Goal: Transaction & Acquisition: Obtain resource

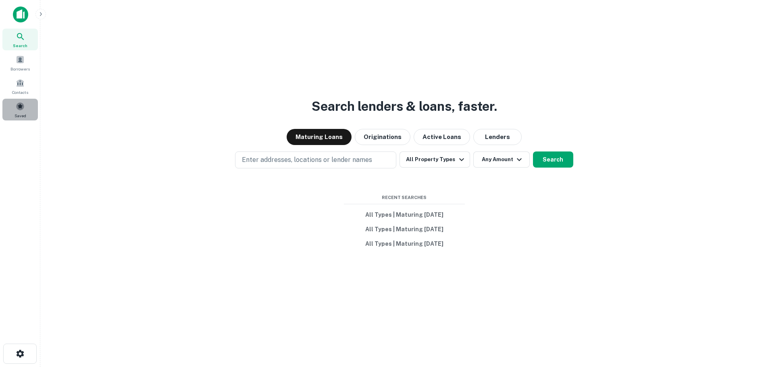
click at [23, 110] on span at bounding box center [20, 106] width 9 height 9
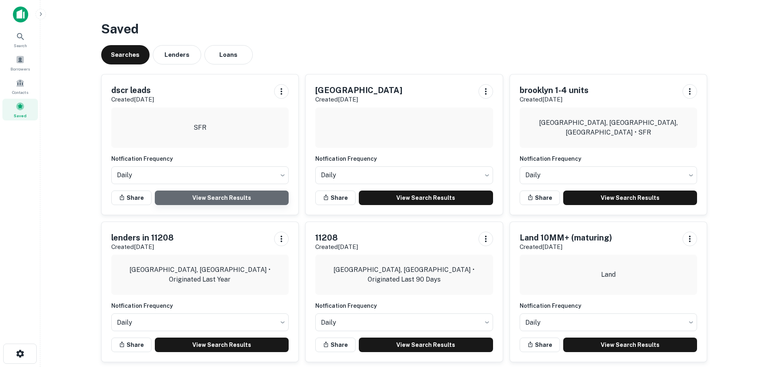
click at [256, 194] on link "View Search Results" at bounding box center [222, 198] width 134 height 15
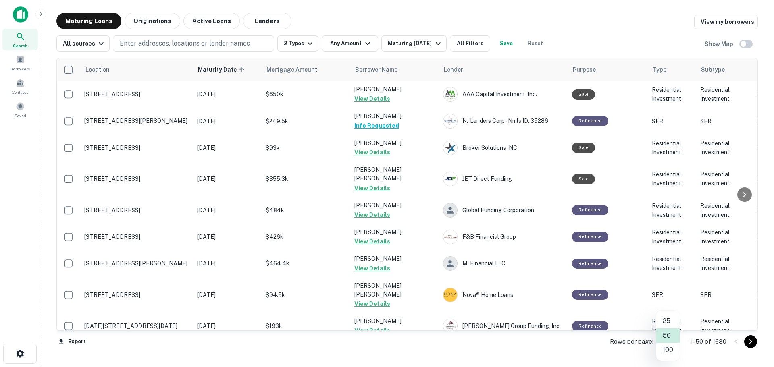
click at [673, 342] on body "Search Borrowers Contacts Saved Maturing Loans Originations Active Loans Lender…" at bounding box center [387, 183] width 774 height 367
click at [670, 350] on li "100" at bounding box center [668, 350] width 23 height 15
type input "***"
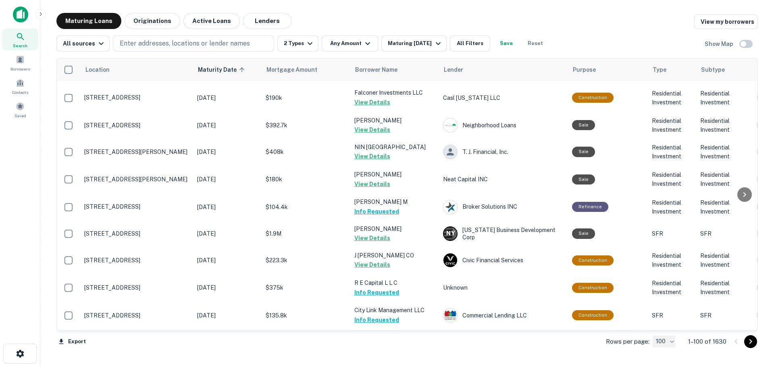
scroll to position [2460, 0]
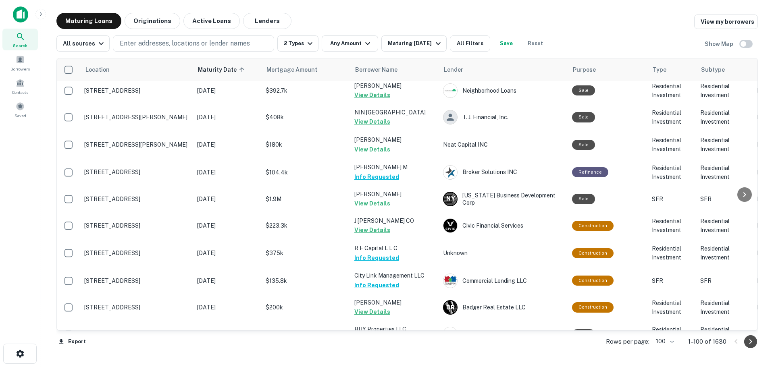
click at [749, 342] on icon "Go to next page" at bounding box center [751, 342] width 10 height 10
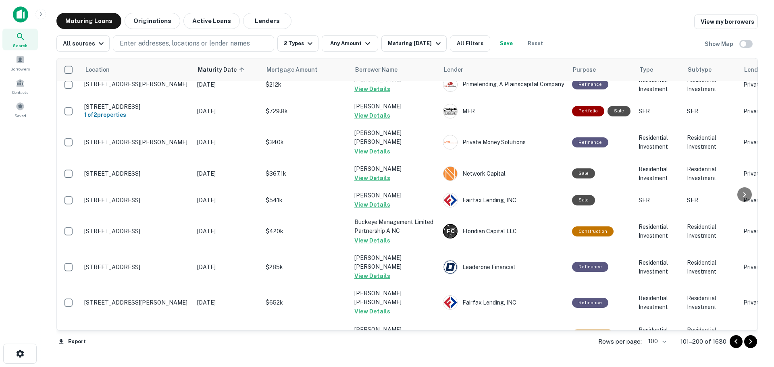
scroll to position [2474, 0]
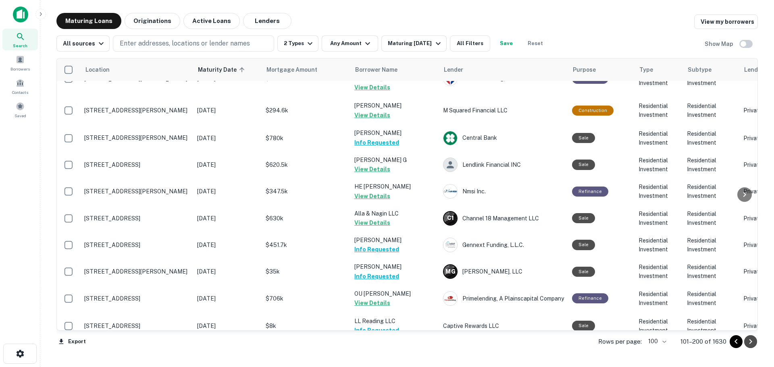
click at [751, 344] on icon "Go to next page" at bounding box center [751, 342] width 10 height 10
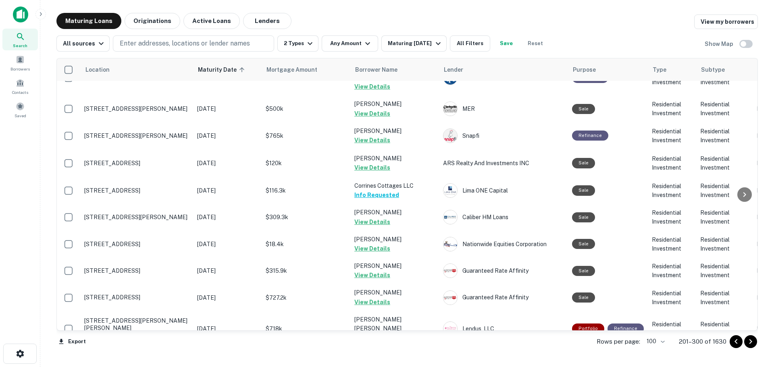
scroll to position [2463, 0]
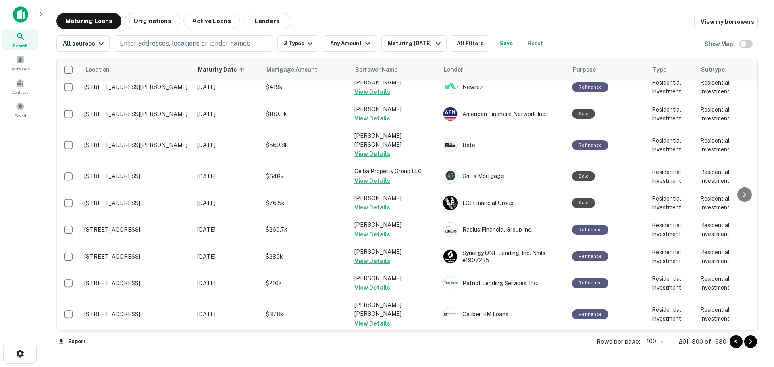
click at [751, 342] on icon "Go to next page" at bounding box center [751, 342] width 3 height 5
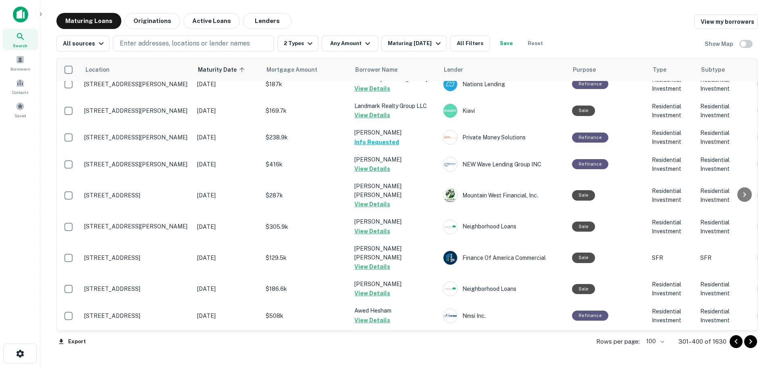
scroll to position [2437, 0]
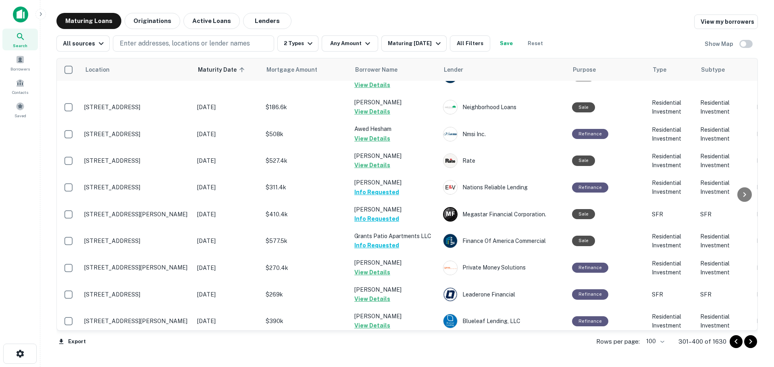
click at [750, 342] on icon "Go to next page" at bounding box center [751, 342] width 10 height 10
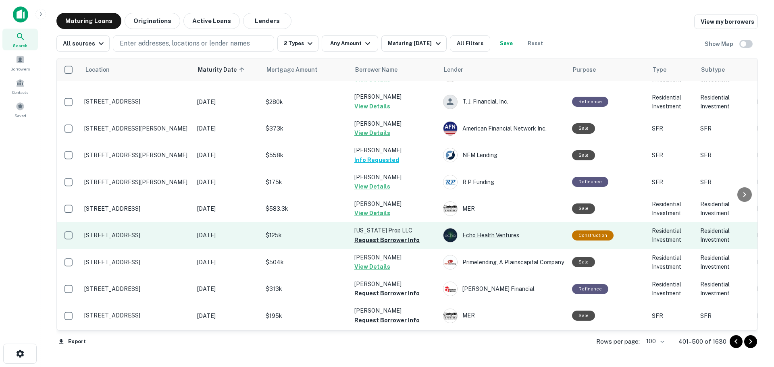
scroll to position [605, 0]
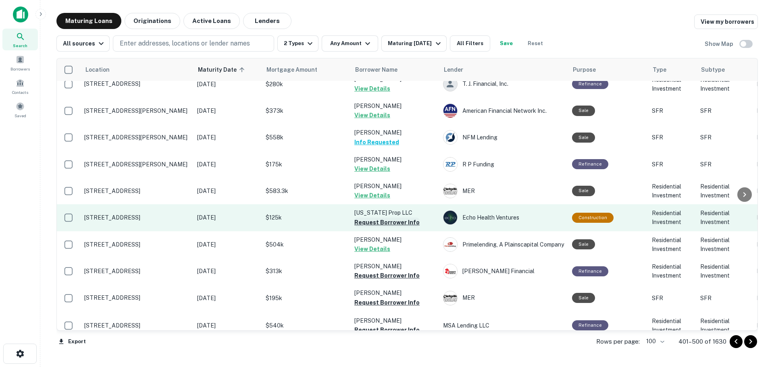
click at [399, 218] on button "Request Borrower Info" at bounding box center [386, 223] width 65 height 10
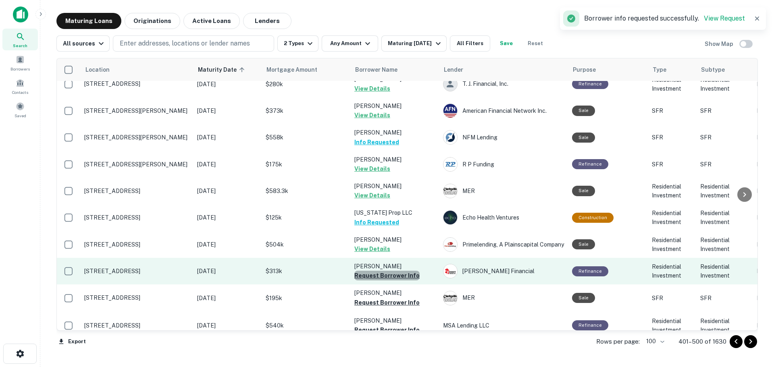
click at [399, 271] on button "Request Borrower Info" at bounding box center [386, 276] width 65 height 10
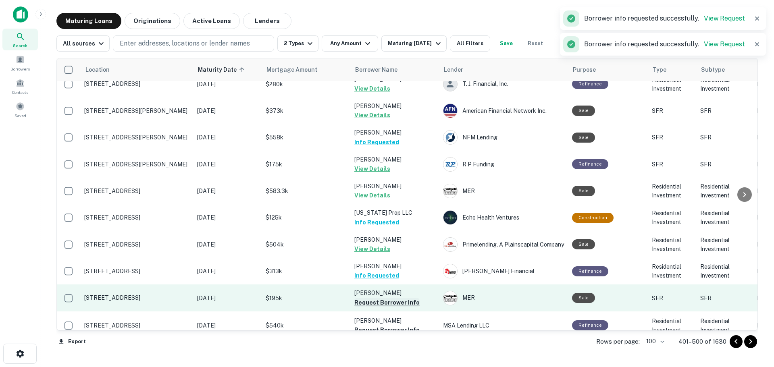
click at [396, 298] on button "Request Borrower Info" at bounding box center [386, 303] width 65 height 10
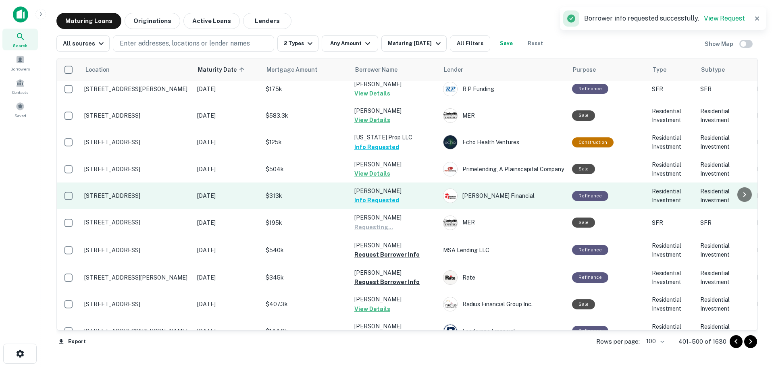
scroll to position [686, 0]
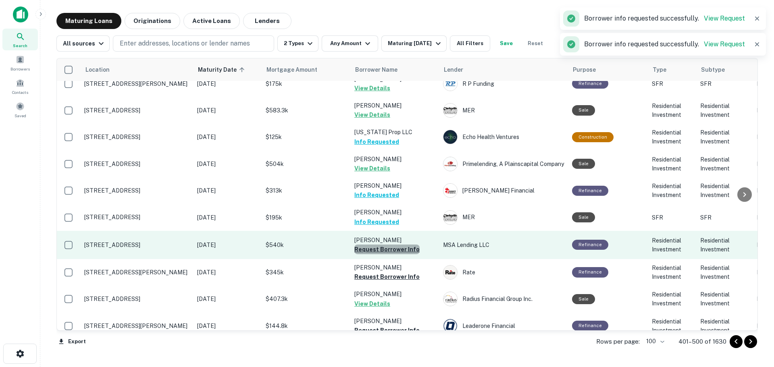
click at [407, 245] on button "Request Borrower Info" at bounding box center [386, 250] width 65 height 10
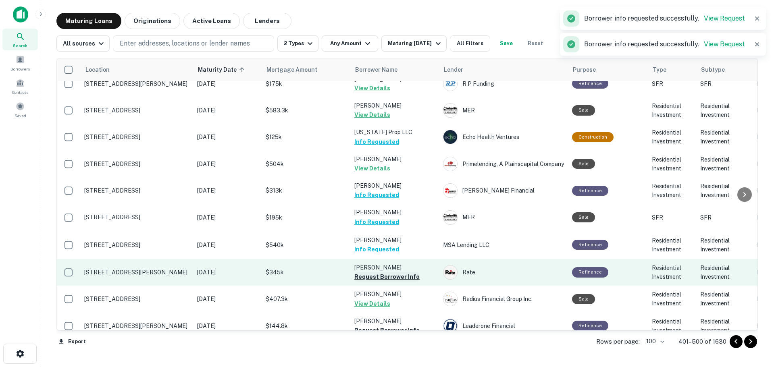
click at [406, 272] on button "Request Borrower Info" at bounding box center [386, 277] width 65 height 10
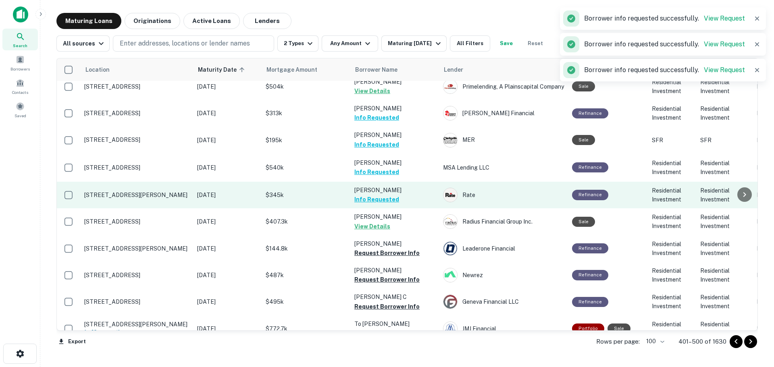
scroll to position [766, 0]
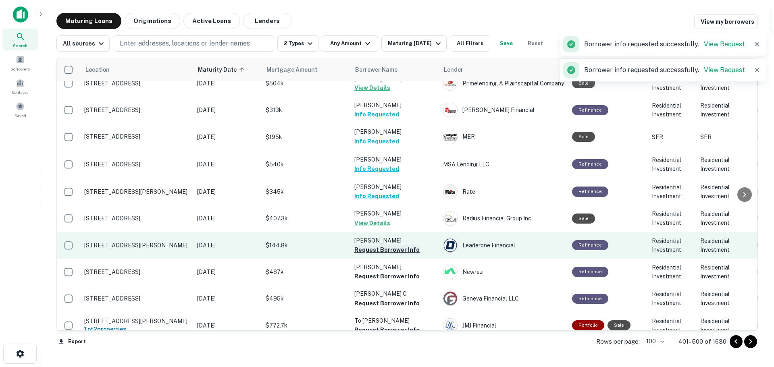
click at [404, 245] on button "Request Borrower Info" at bounding box center [386, 250] width 65 height 10
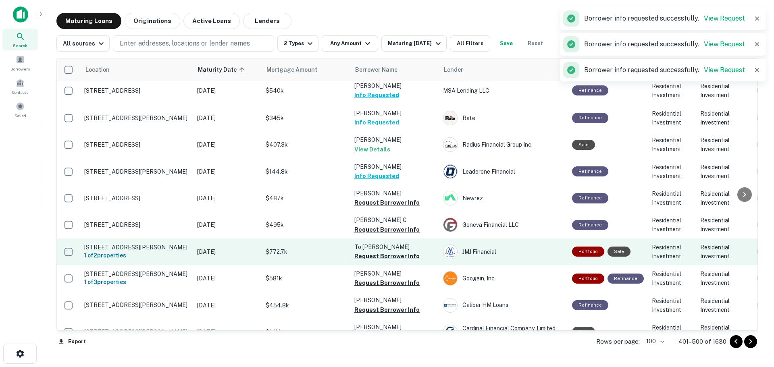
scroll to position [847, 0]
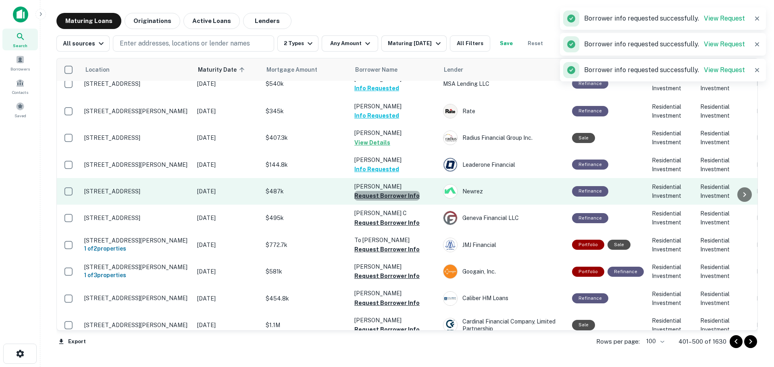
click at [399, 191] on button "Request Borrower Info" at bounding box center [386, 196] width 65 height 10
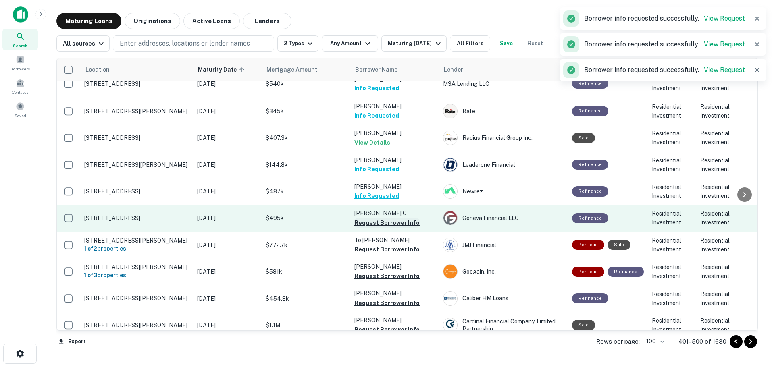
click at [413, 218] on button "Request Borrower Info" at bounding box center [386, 223] width 65 height 10
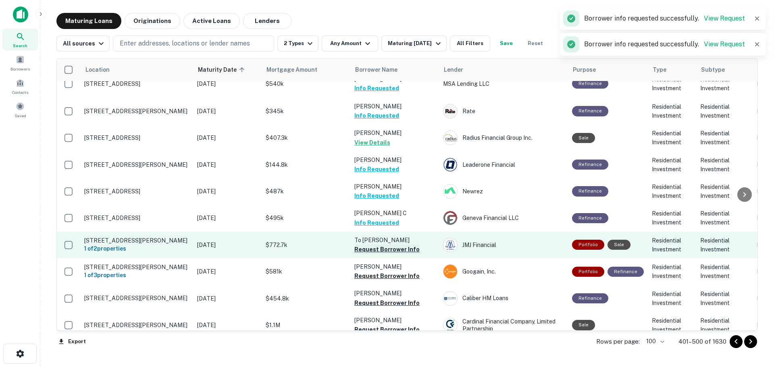
click at [402, 245] on button "Request Borrower Info" at bounding box center [386, 250] width 65 height 10
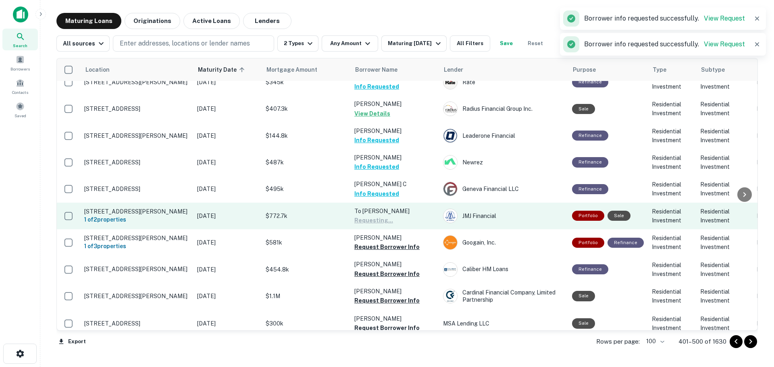
scroll to position [928, 0]
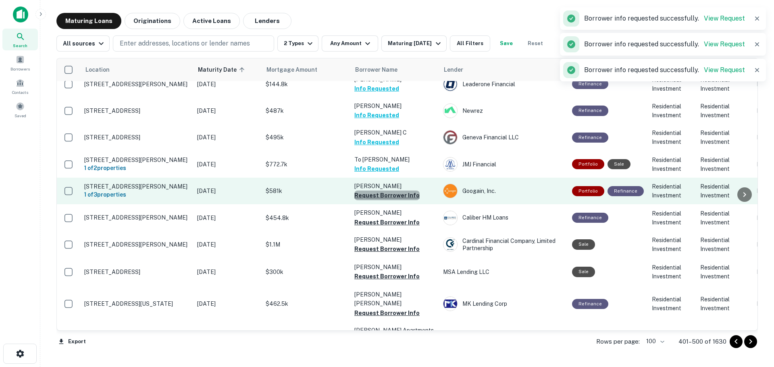
click at [397, 191] on button "Request Borrower Info" at bounding box center [386, 196] width 65 height 10
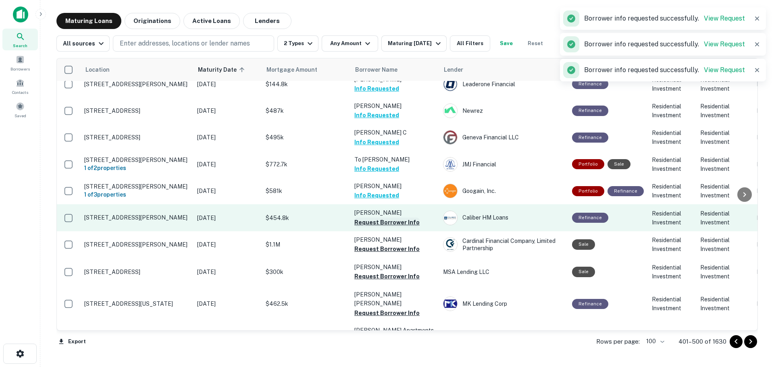
click at [409, 218] on button "Request Borrower Info" at bounding box center [386, 223] width 65 height 10
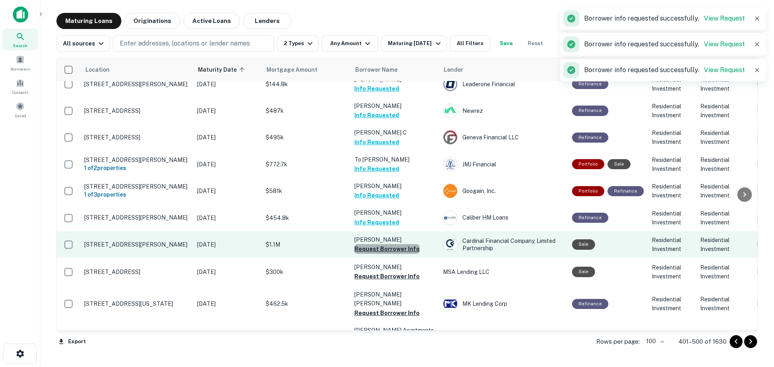
click at [404, 244] on button "Request Borrower Info" at bounding box center [386, 249] width 65 height 10
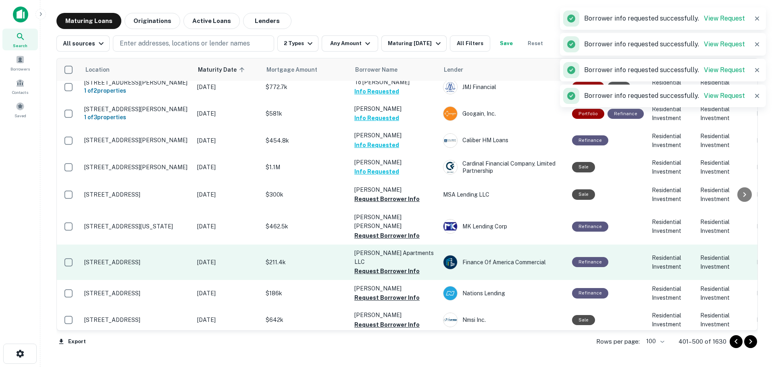
scroll to position [1008, 0]
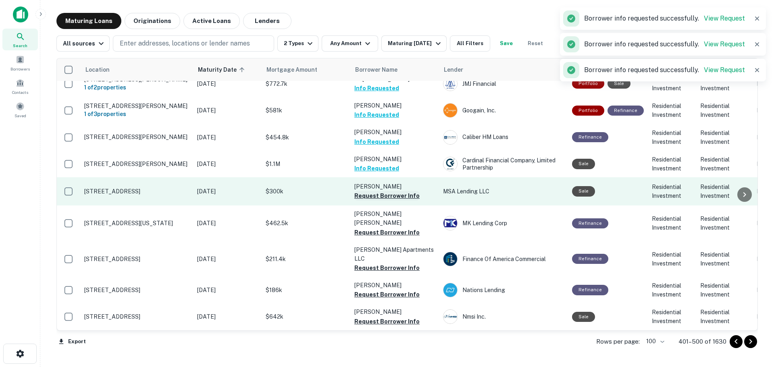
click at [395, 191] on button "Request Borrower Info" at bounding box center [386, 196] width 65 height 10
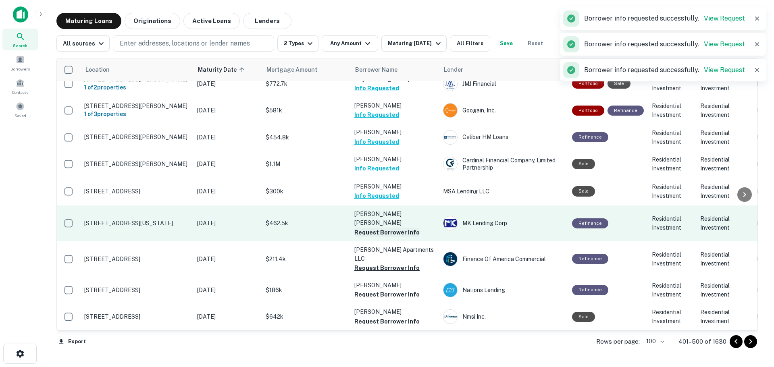
click at [409, 228] on button "Request Borrower Info" at bounding box center [386, 233] width 65 height 10
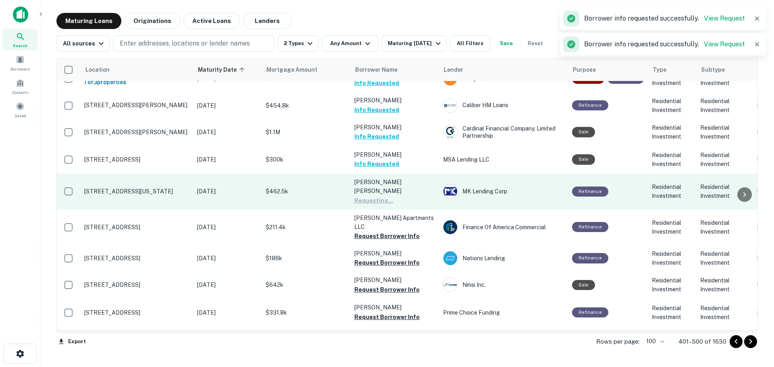
scroll to position [1048, 0]
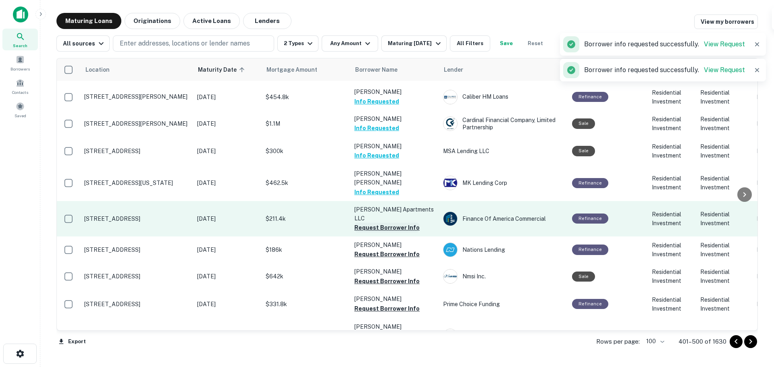
click at [411, 223] on button "Request Borrower Info" at bounding box center [386, 228] width 65 height 10
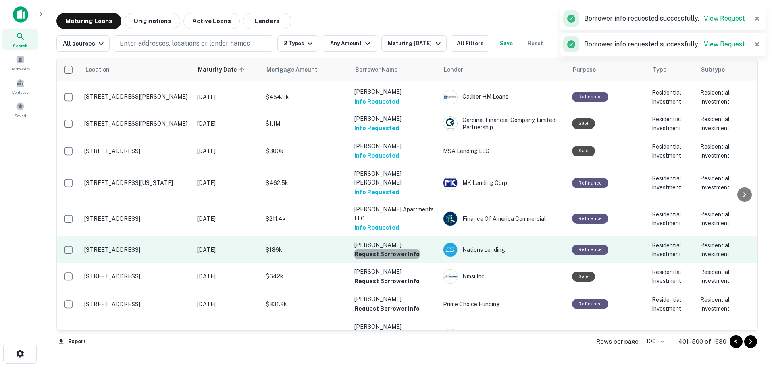
click at [406, 250] on button "Request Borrower Info" at bounding box center [386, 255] width 65 height 10
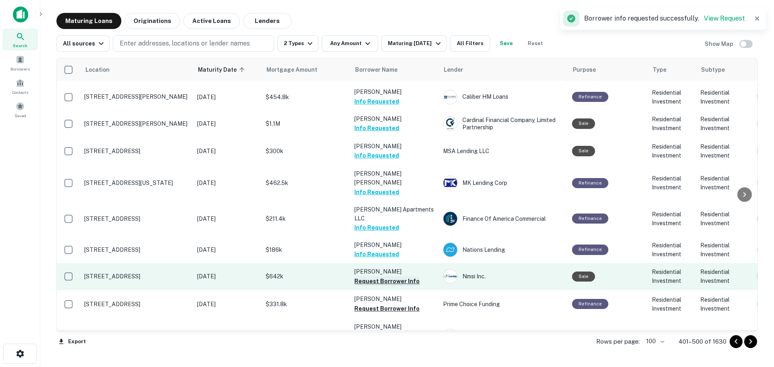
click at [402, 277] on button "Request Borrower Info" at bounding box center [386, 282] width 65 height 10
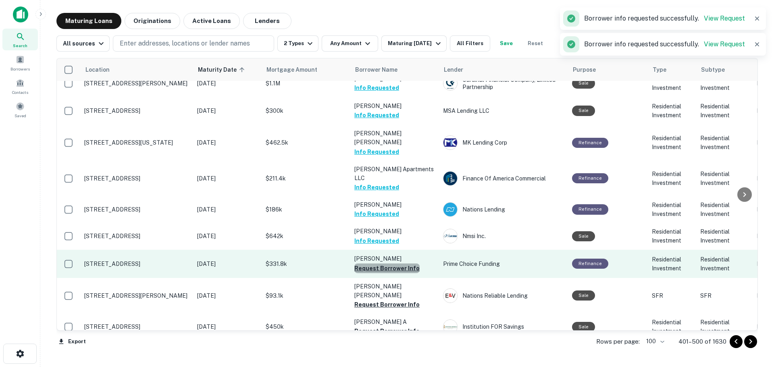
click at [403, 264] on button "Request Borrower Info" at bounding box center [386, 269] width 65 height 10
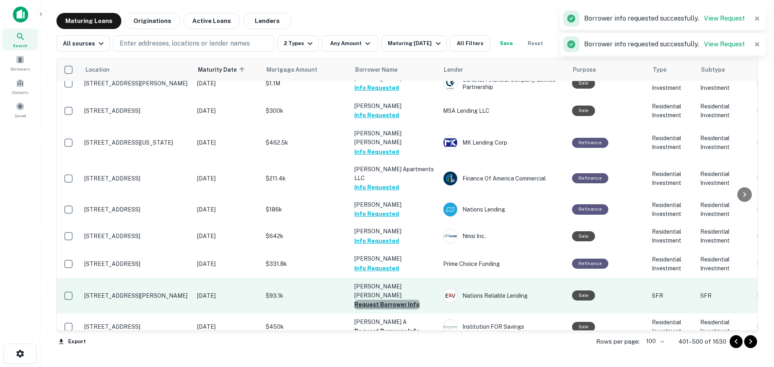
click at [404, 300] on button "Request Borrower Info" at bounding box center [386, 305] width 65 height 10
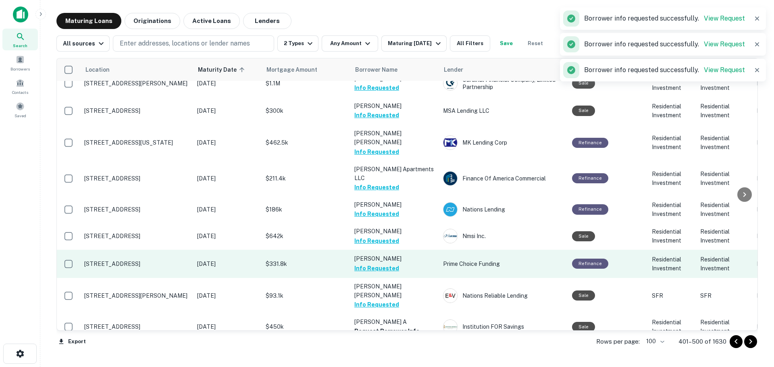
scroll to position [1169, 0]
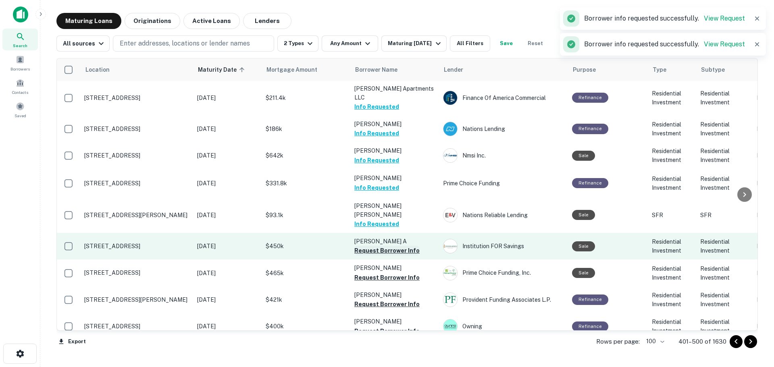
click at [410, 246] on button "Request Borrower Info" at bounding box center [386, 251] width 65 height 10
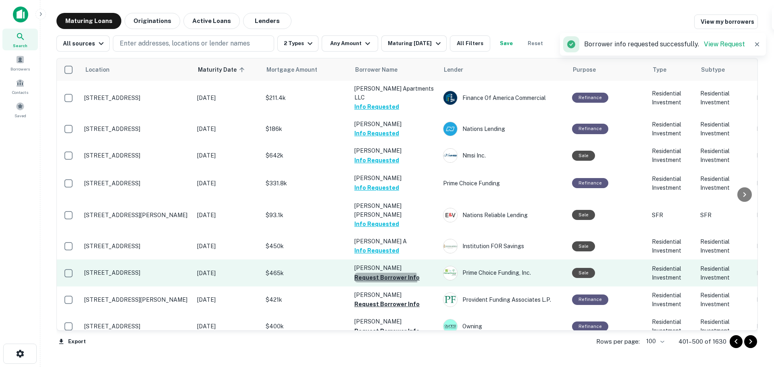
click at [385, 273] on button "Request Borrower Info" at bounding box center [386, 278] width 65 height 10
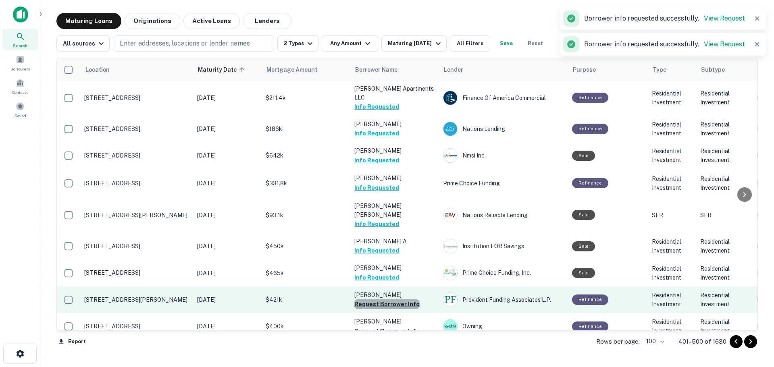
click at [407, 300] on button "Request Borrower Info" at bounding box center [386, 305] width 65 height 10
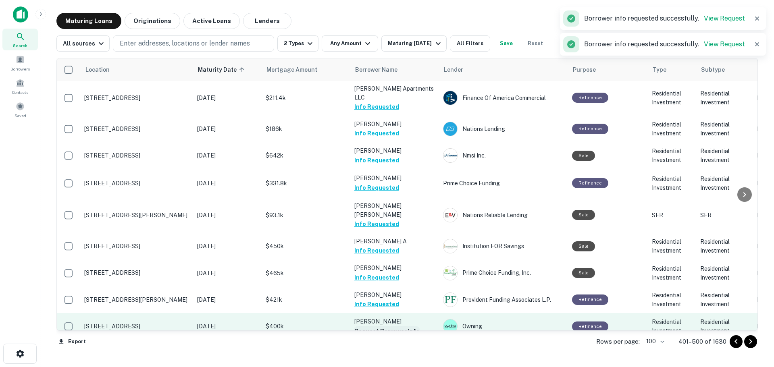
click at [412, 327] on button "Request Borrower Info" at bounding box center [386, 332] width 65 height 10
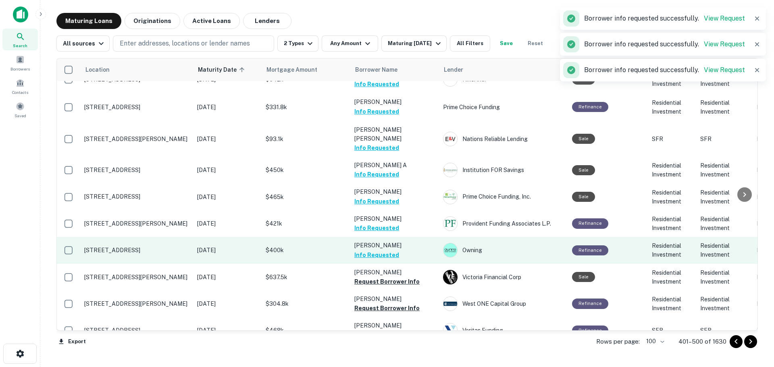
scroll to position [1250, 0]
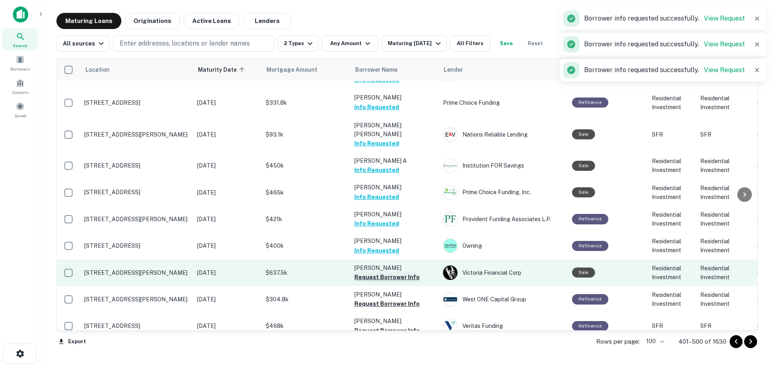
click at [411, 273] on button "Request Borrower Info" at bounding box center [386, 278] width 65 height 10
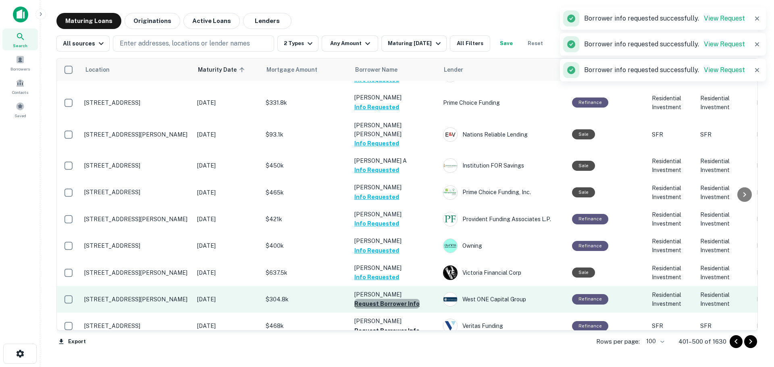
click at [411, 299] on button "Request Borrower Info" at bounding box center [386, 304] width 65 height 10
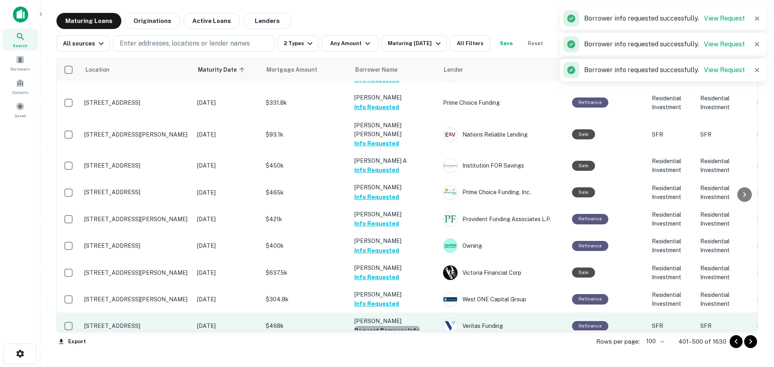
click at [404, 326] on button "Request Borrower Info" at bounding box center [386, 331] width 65 height 10
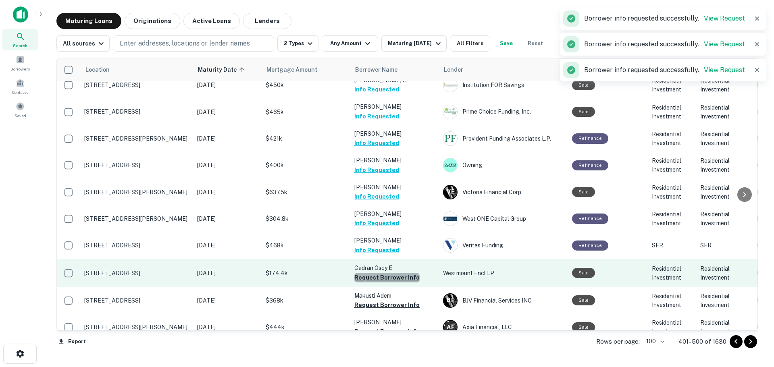
click at [411, 273] on button "Request Borrower Info" at bounding box center [386, 278] width 65 height 10
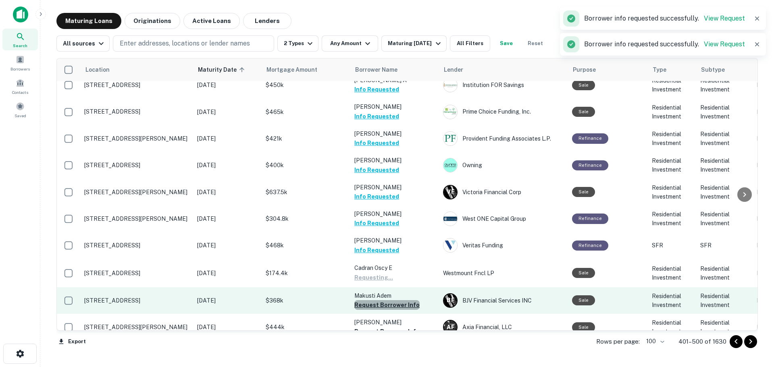
click at [403, 300] on button "Request Borrower Info" at bounding box center [386, 305] width 65 height 10
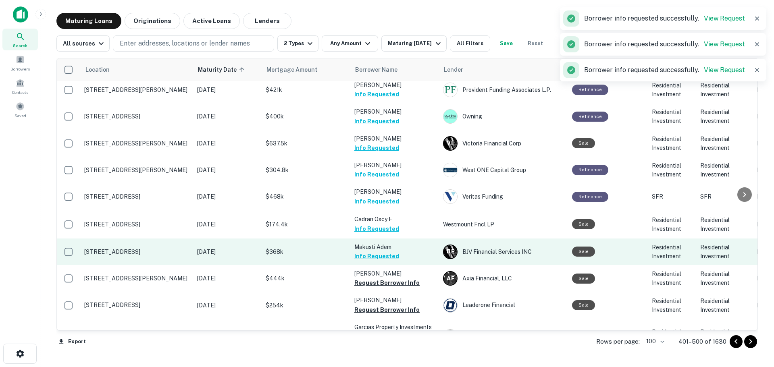
scroll to position [1411, 0]
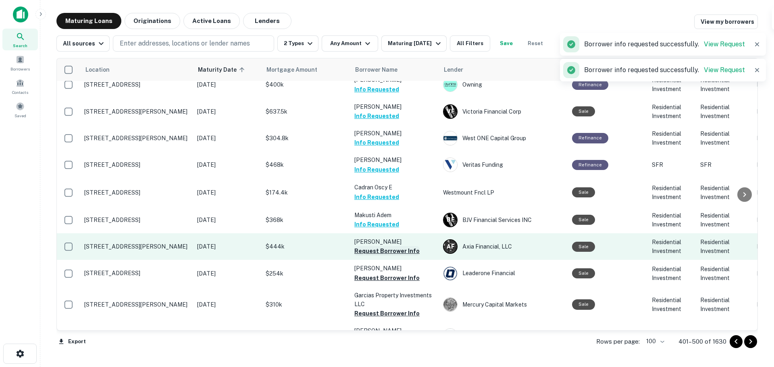
click at [409, 246] on button "Request Borrower Info" at bounding box center [386, 251] width 65 height 10
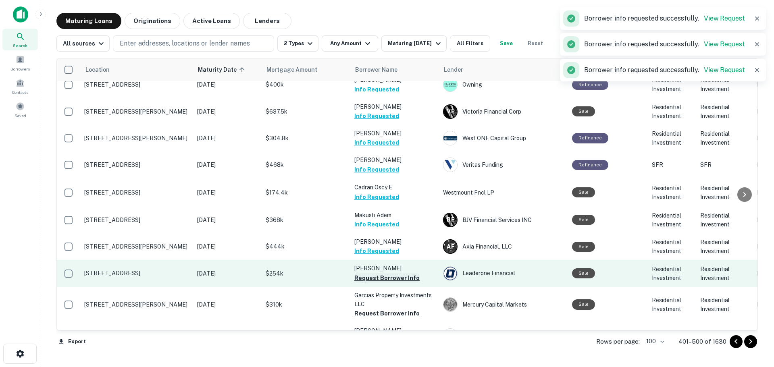
click at [407, 273] on button "Request Borrower Info" at bounding box center [386, 278] width 65 height 10
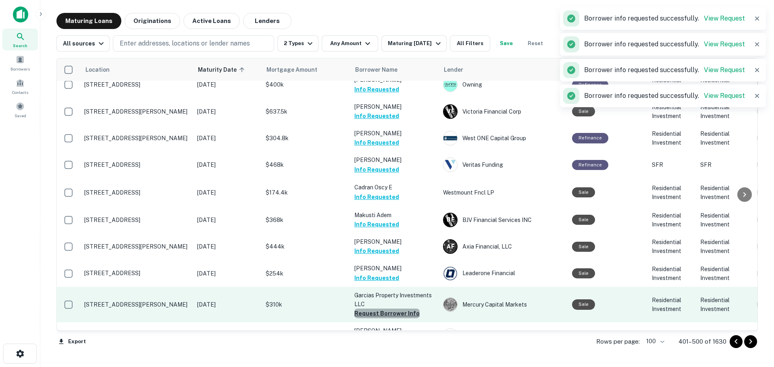
click at [408, 309] on button "Request Borrower Info" at bounding box center [386, 314] width 65 height 10
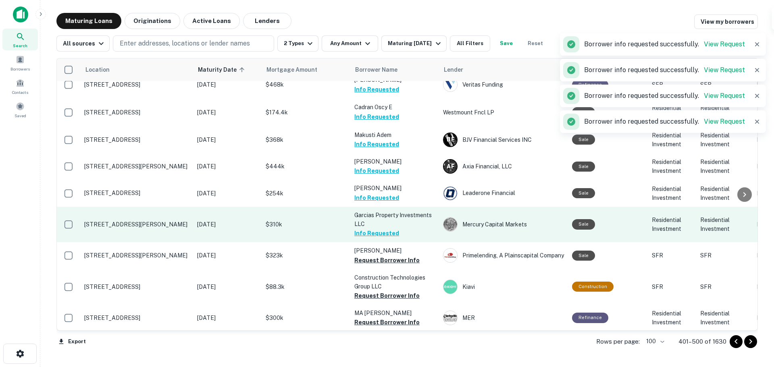
scroll to position [1492, 0]
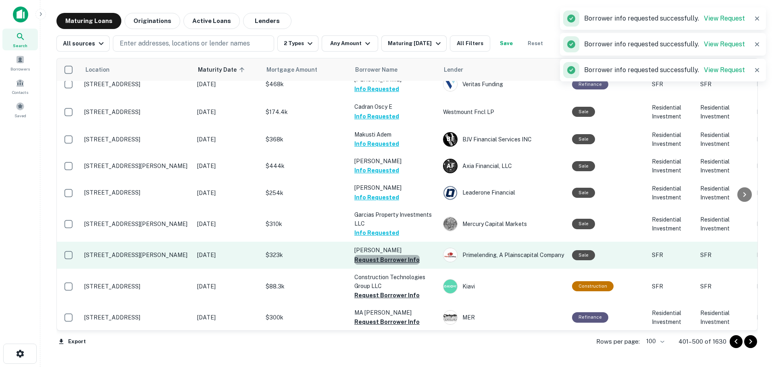
click at [406, 255] on button "Request Borrower Info" at bounding box center [386, 260] width 65 height 10
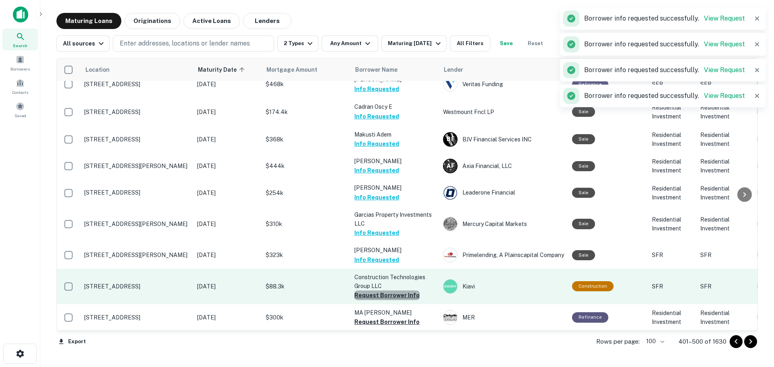
click at [406, 291] on button "Request Borrower Info" at bounding box center [386, 296] width 65 height 10
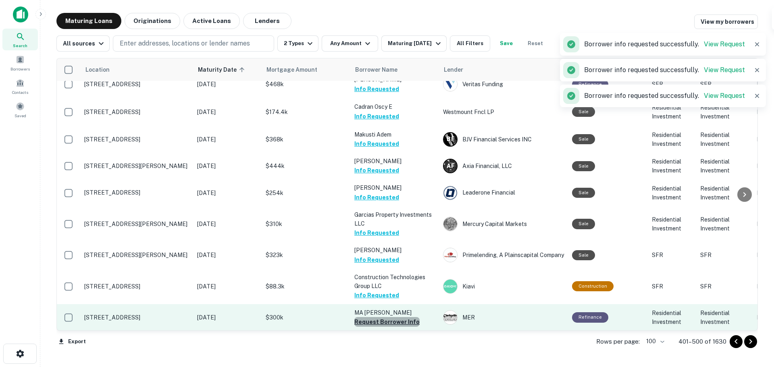
click at [401, 317] on button "Request Borrower Info" at bounding box center [386, 322] width 65 height 10
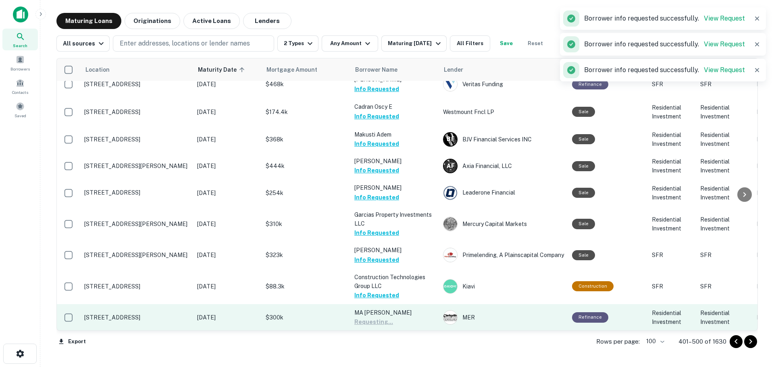
scroll to position [1573, 0]
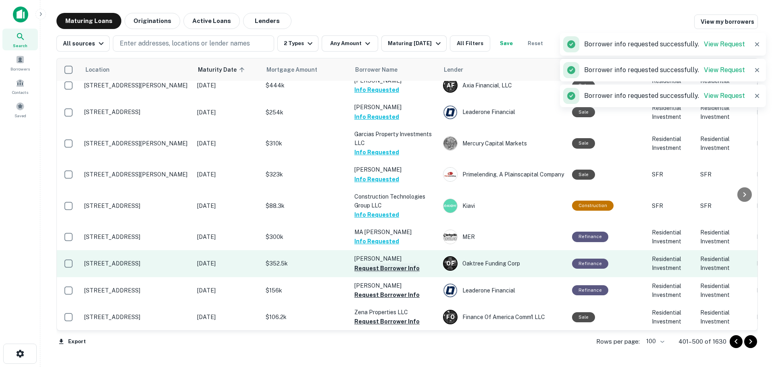
click at [408, 264] on button "Request Borrower Info" at bounding box center [386, 269] width 65 height 10
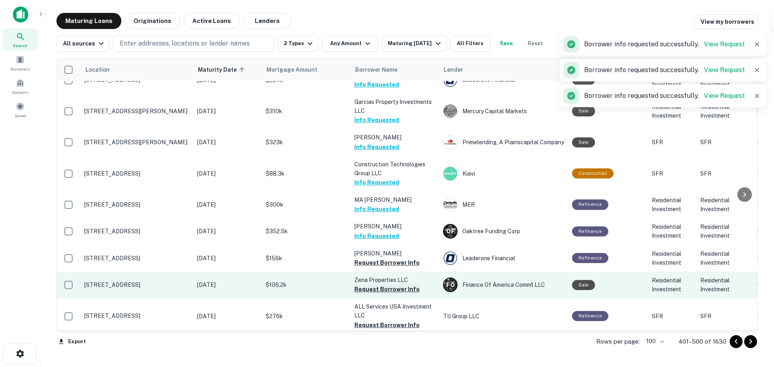
scroll to position [1613, 0]
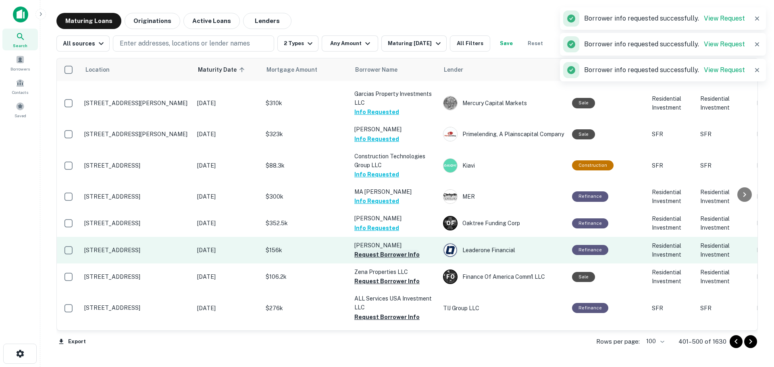
click at [411, 250] on button "Request Borrower Info" at bounding box center [386, 255] width 65 height 10
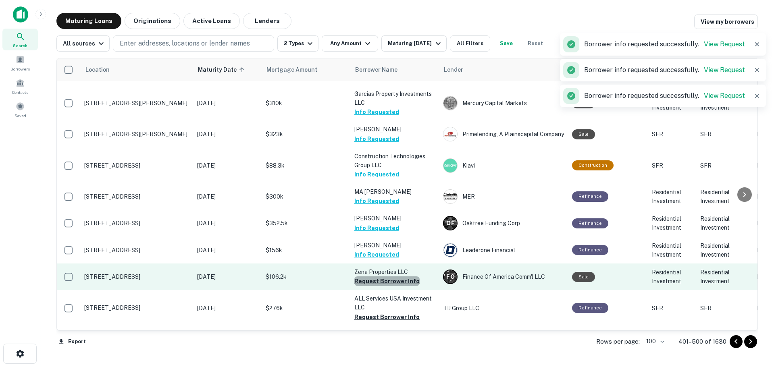
click at [414, 277] on button "Request Borrower Info" at bounding box center [386, 282] width 65 height 10
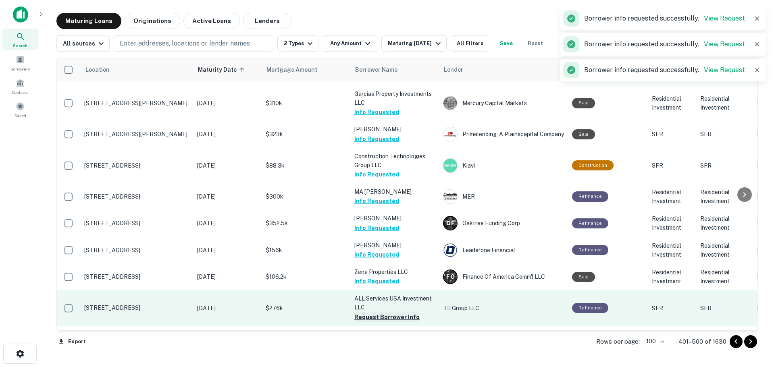
click at [390, 313] on button "Request Borrower Info" at bounding box center [386, 318] width 65 height 10
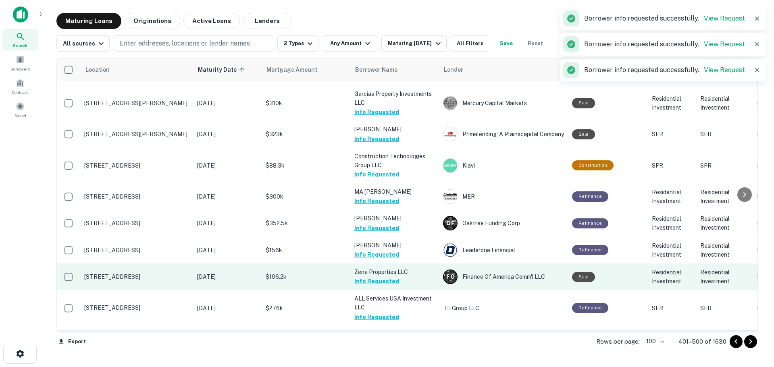
scroll to position [1694, 0]
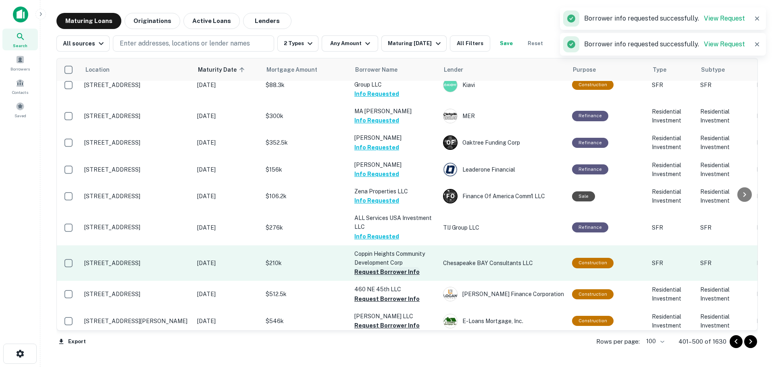
click at [398, 267] on button "Request Borrower Info" at bounding box center [386, 272] width 65 height 10
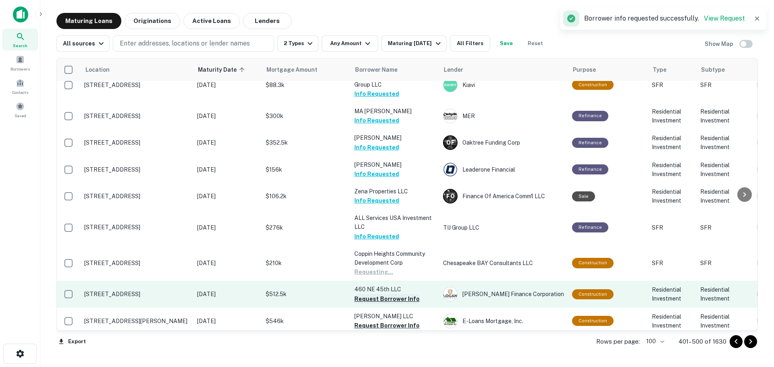
click at [403, 294] on button "Request Borrower Info" at bounding box center [386, 299] width 65 height 10
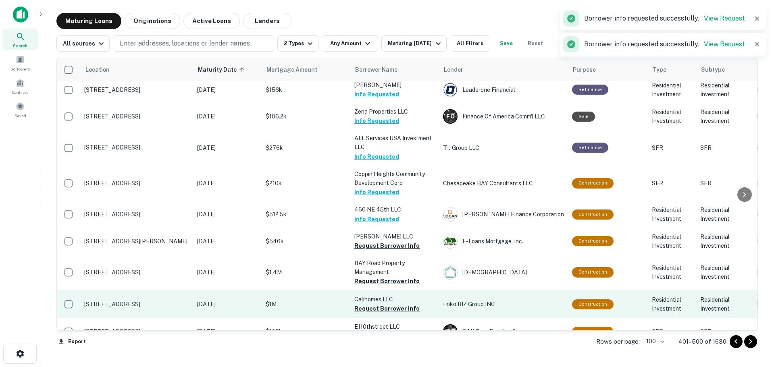
scroll to position [1774, 0]
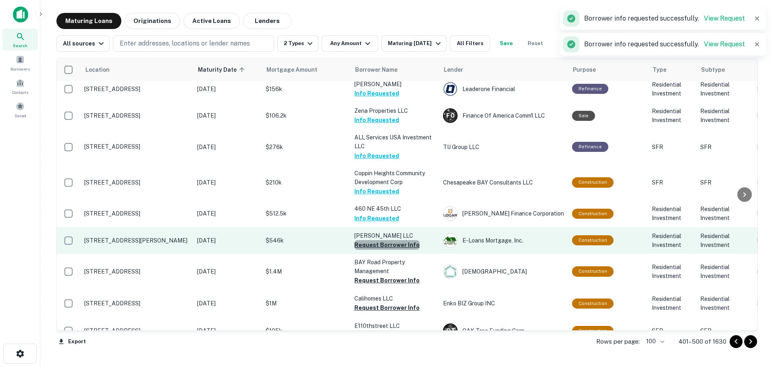
click at [409, 240] on button "Request Borrower Info" at bounding box center [386, 245] width 65 height 10
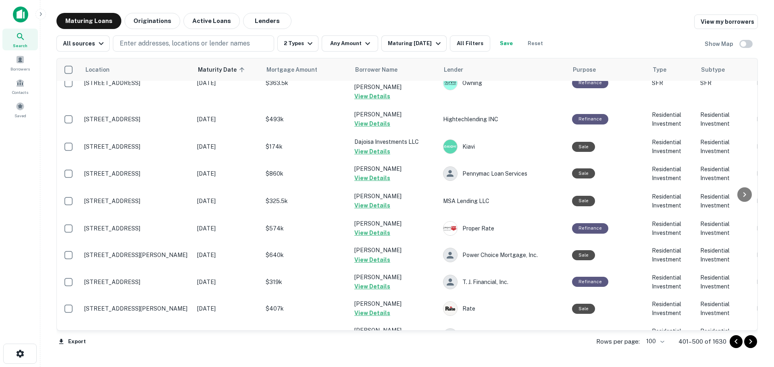
scroll to position [0, 0]
